Goal: Transaction & Acquisition: Book appointment/travel/reservation

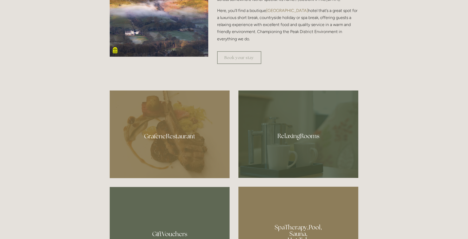
scroll to position [271, 0]
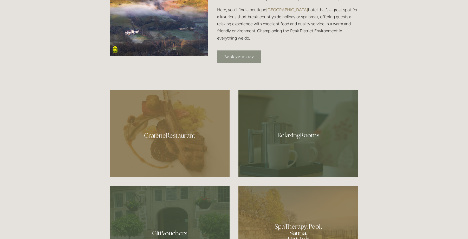
click at [248, 55] on link "Book your stay" at bounding box center [239, 56] width 44 height 13
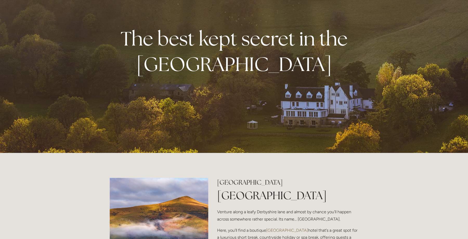
scroll to position [55, 0]
